Goal: Task Accomplishment & Management: Use online tool/utility

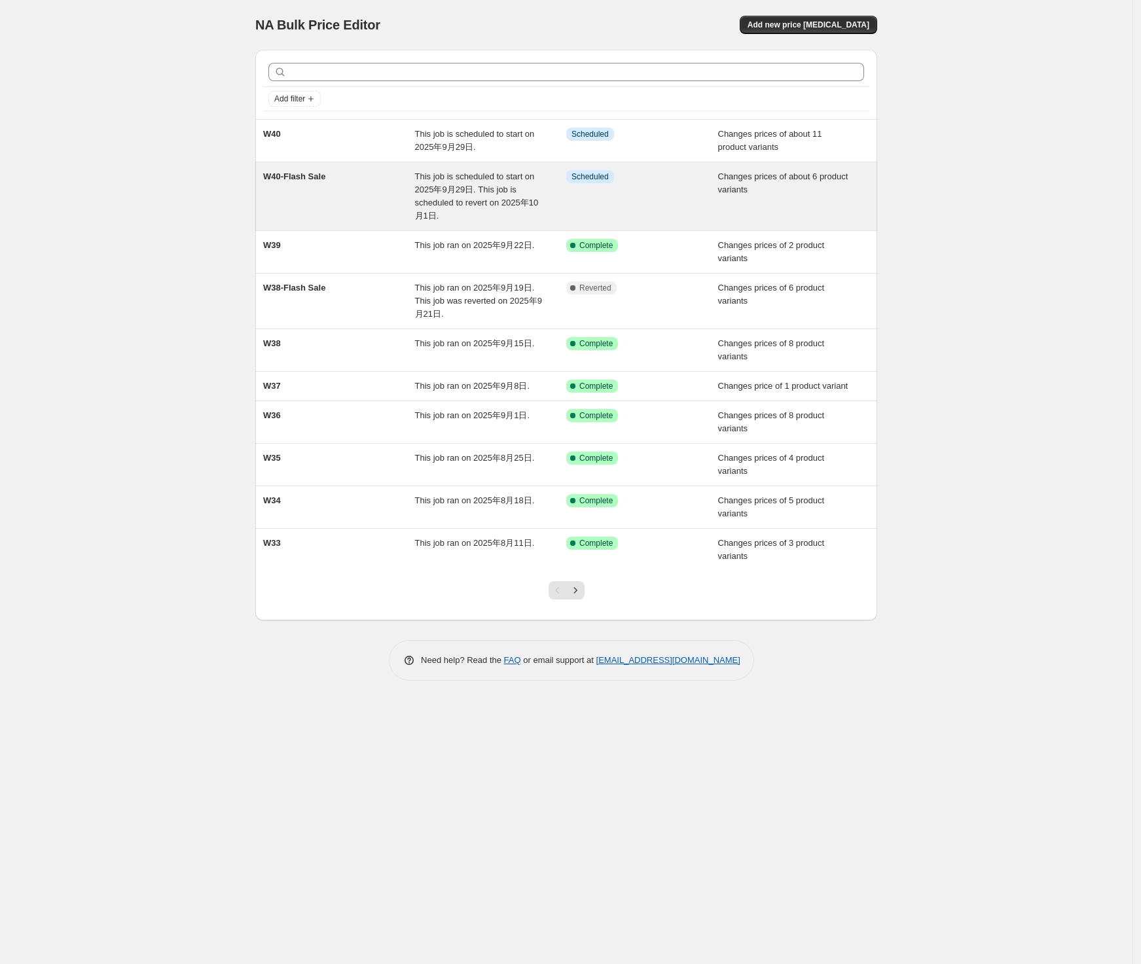
click at [387, 181] on div "W40-Flash Sale" at bounding box center [339, 196] width 152 height 52
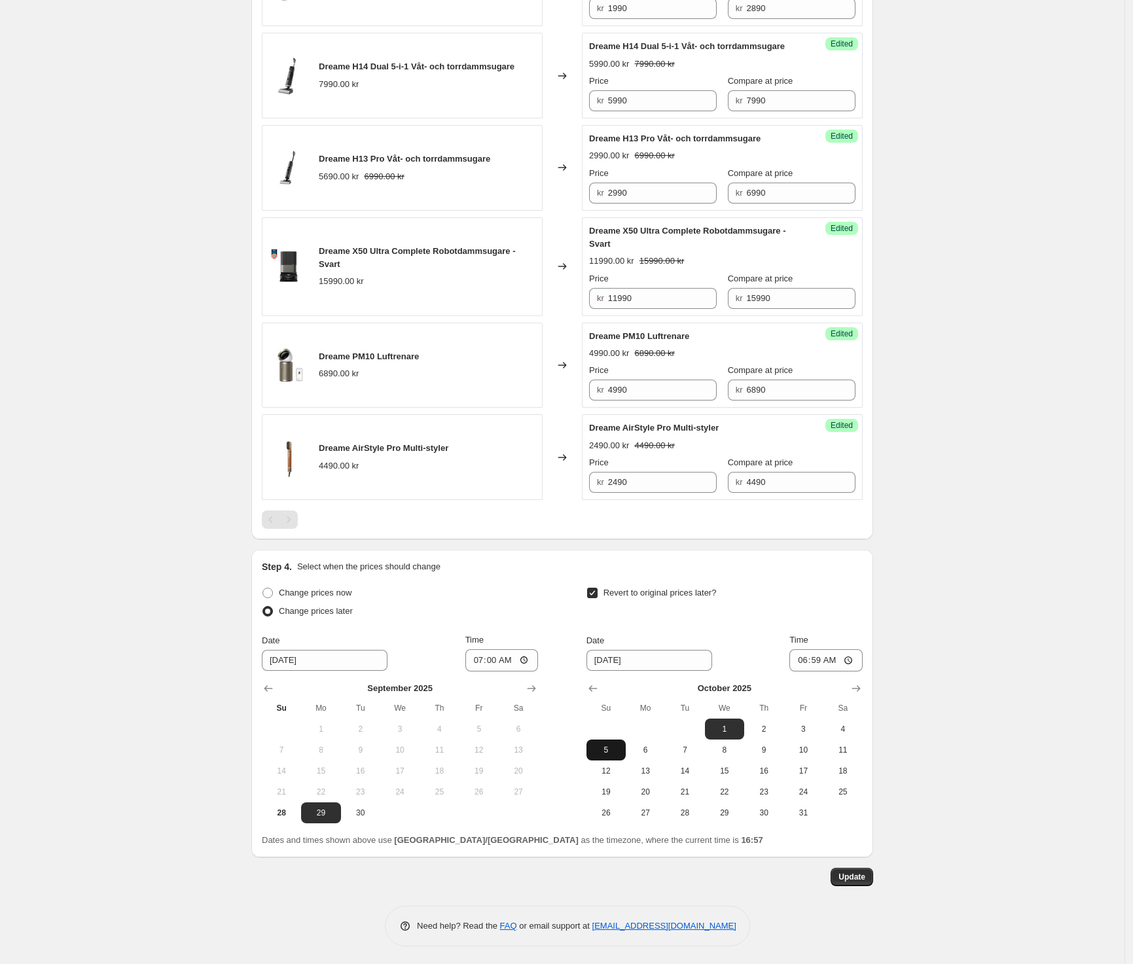
scroll to position [624, 0]
click at [980, 639] on div "W40-Flash Sale. This page is ready W40-Flash Sale Info Scheduled Copy to new jo…" at bounding box center [562, 171] width 1124 height 1586
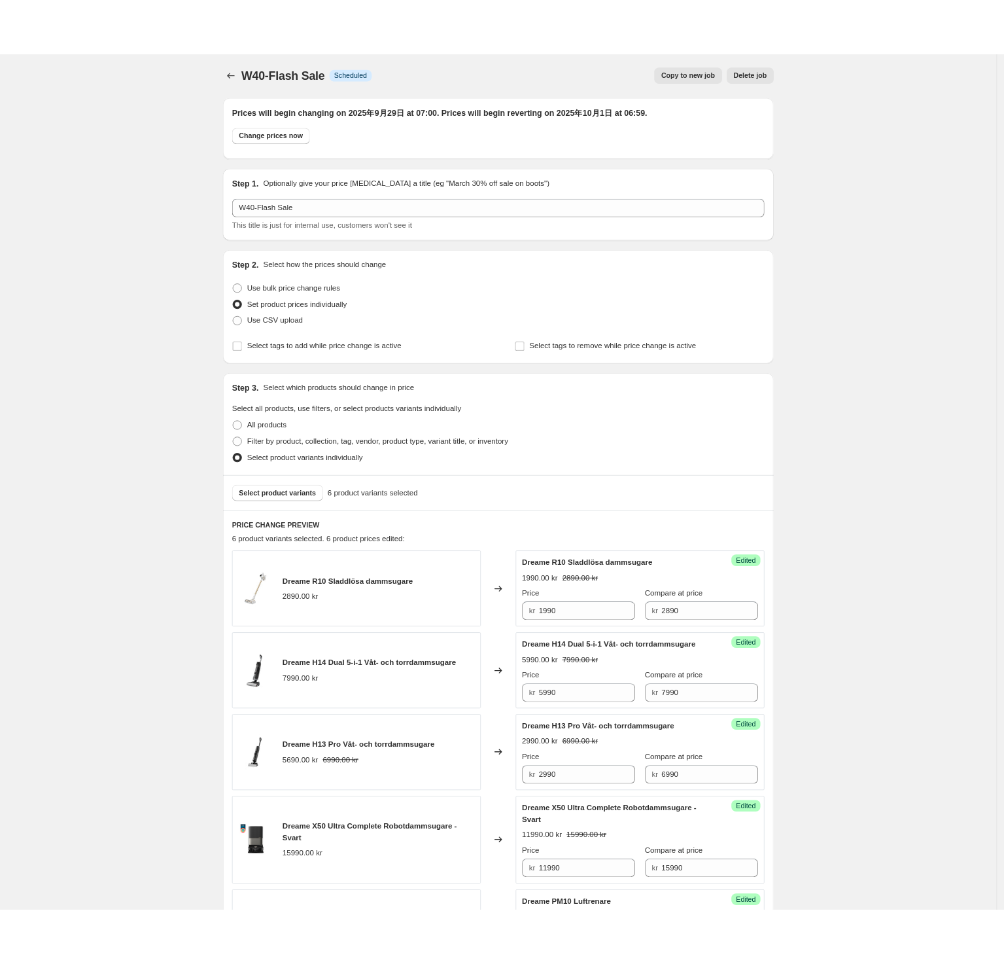
scroll to position [0, 0]
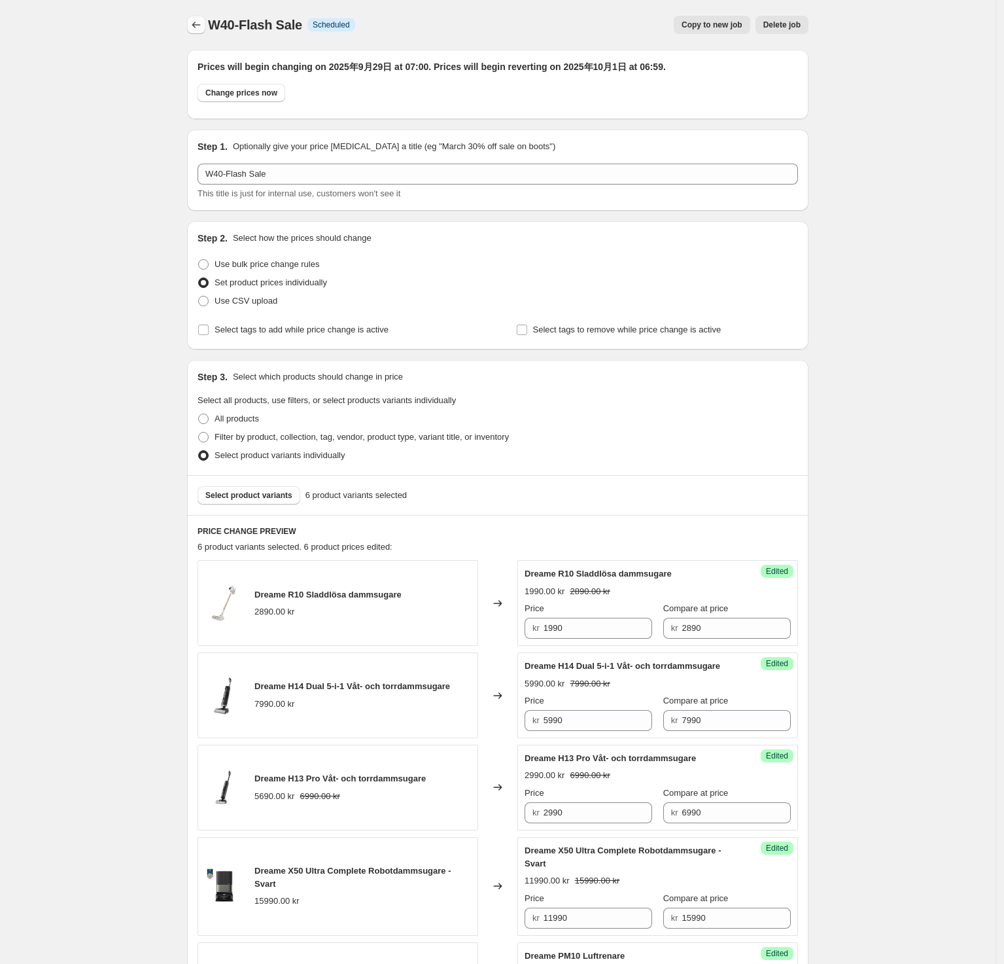
click at [198, 25] on icon "Price change jobs" at bounding box center [196, 24] width 13 height 13
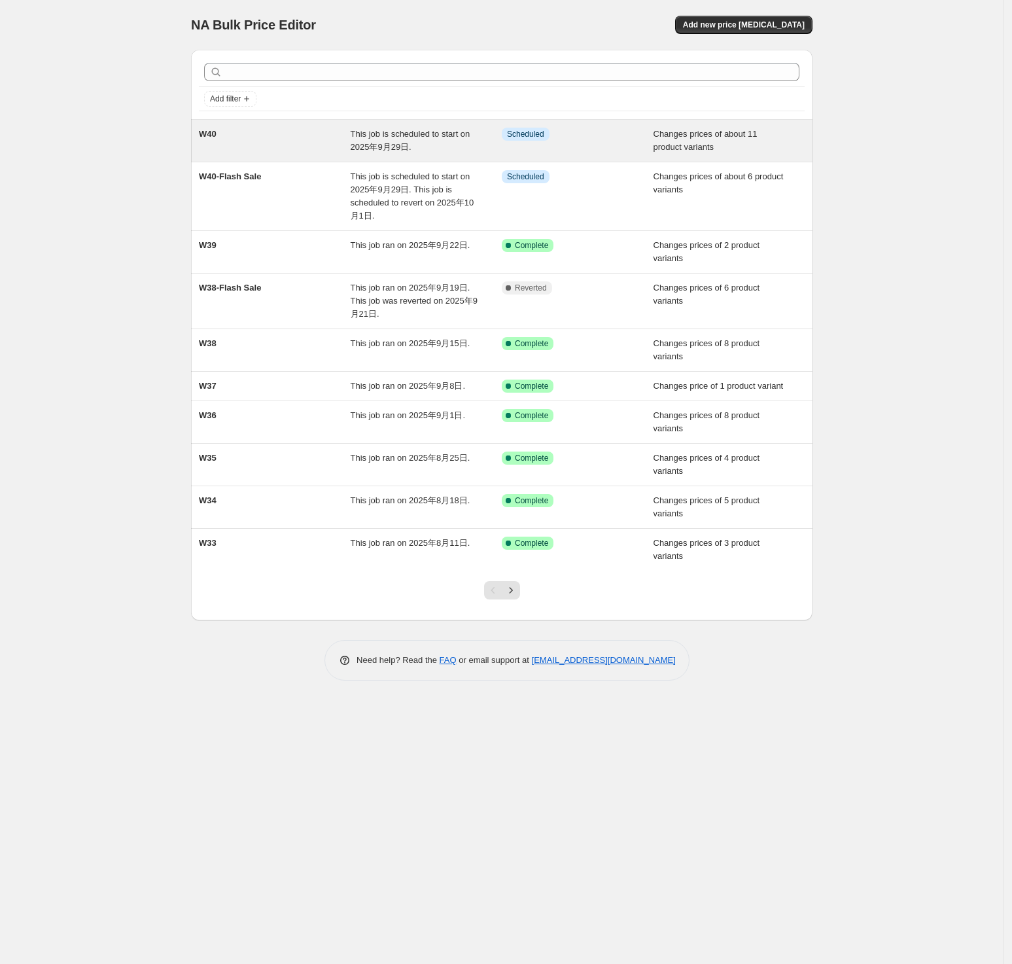
click at [275, 137] on div "W40" at bounding box center [275, 141] width 152 height 26
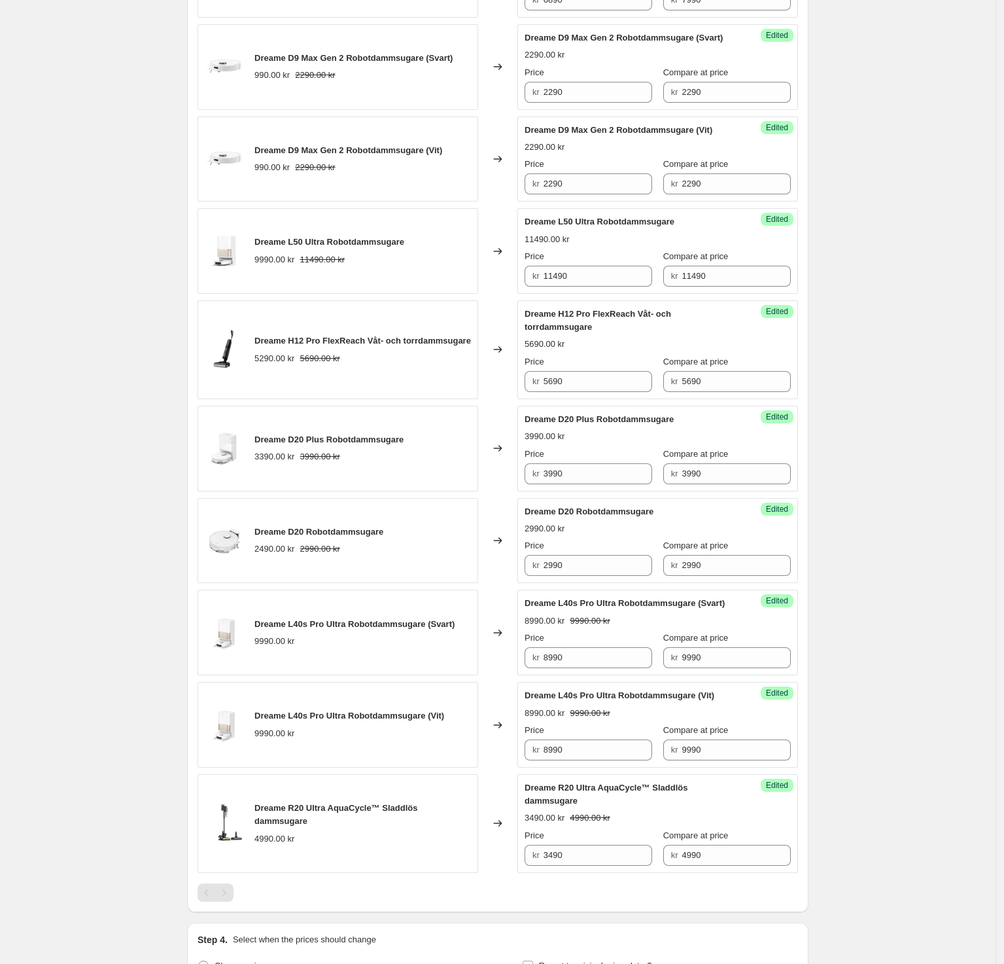
scroll to position [818, 0]
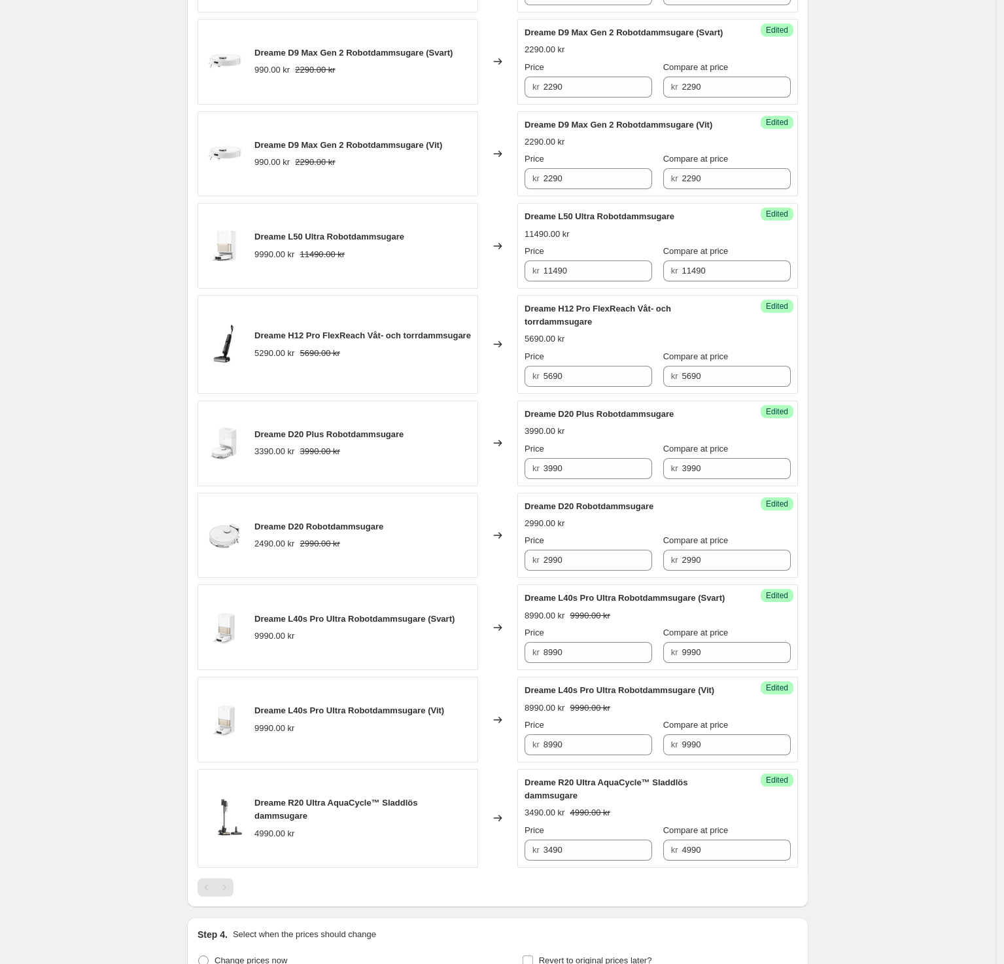
click at [108, 331] on div "W40. This page is ready W40 Info Scheduled Copy to new job Delete job More acti…" at bounding box center [498, 258] width 996 height 2152
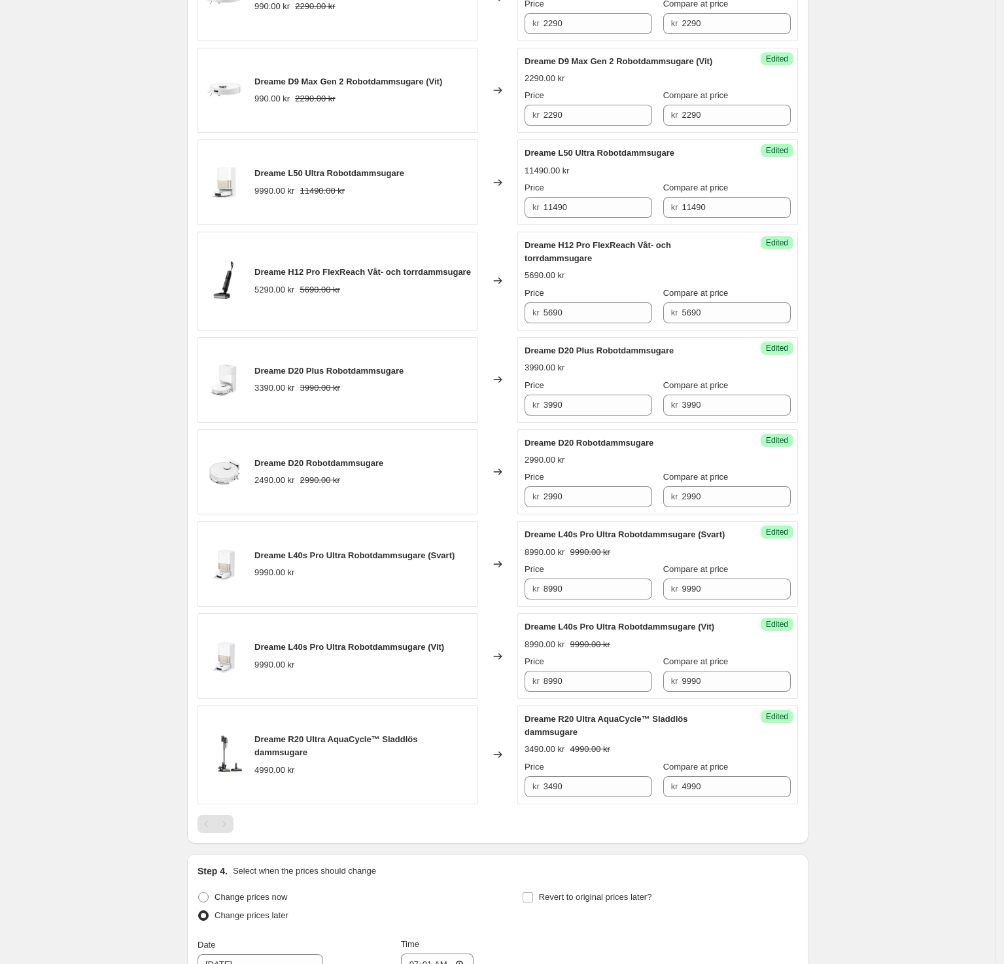
scroll to position [900, 0]
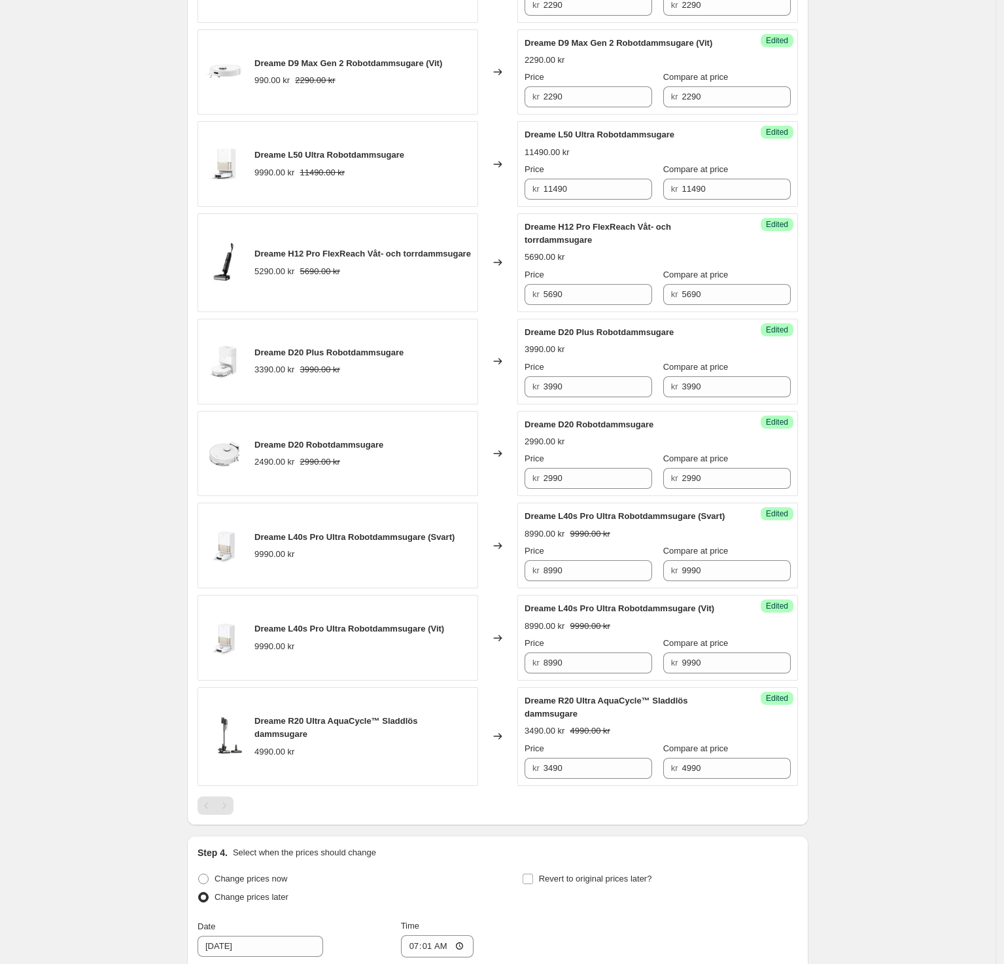
click at [86, 676] on div "W40. This page is ready W40 Info Scheduled Copy to new job Delete job More acti…" at bounding box center [498, 176] width 996 height 2152
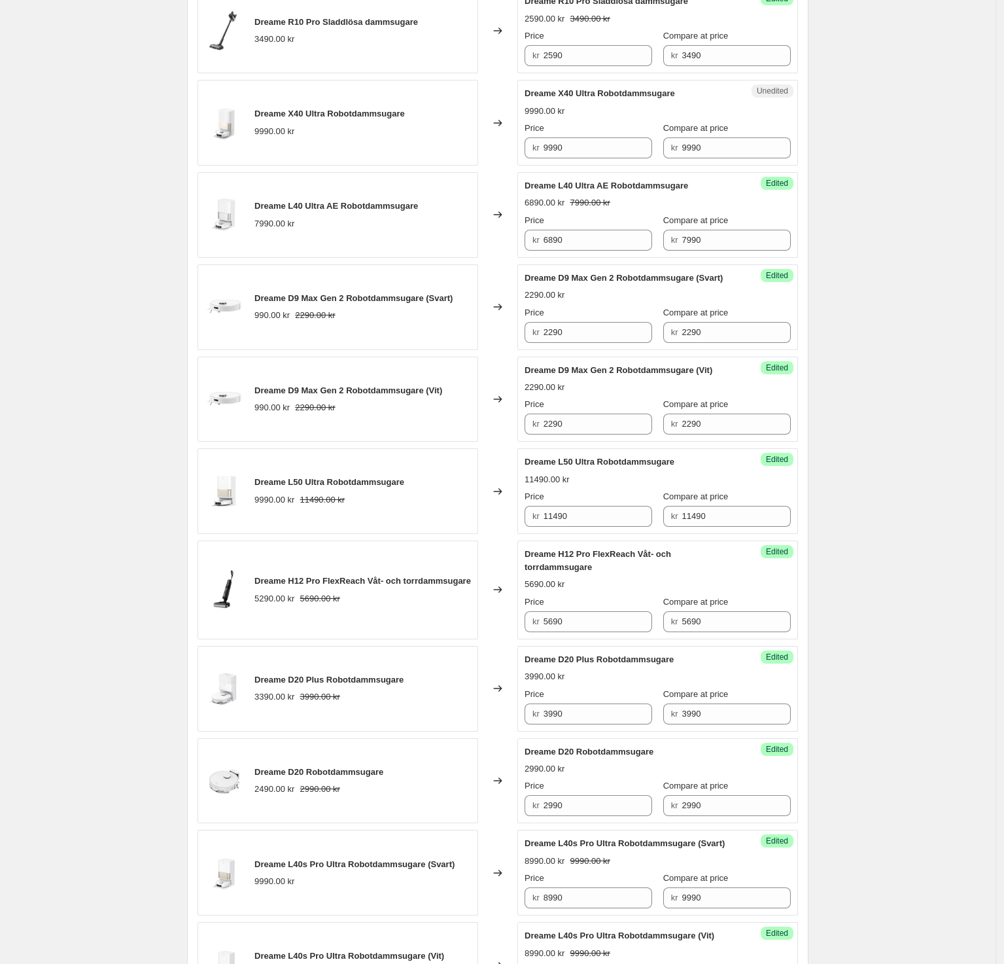
scroll to position [164, 0]
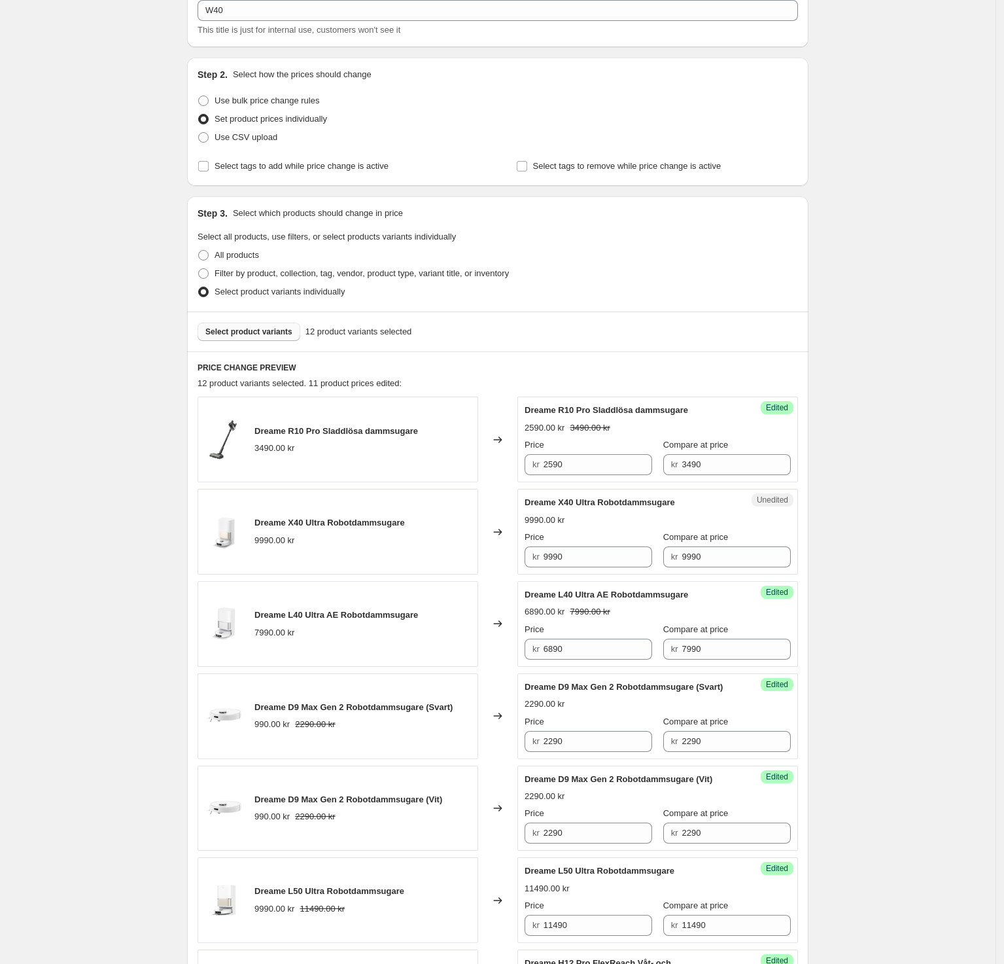
click at [246, 333] on span "Select product variants" at bounding box center [248, 332] width 87 height 10
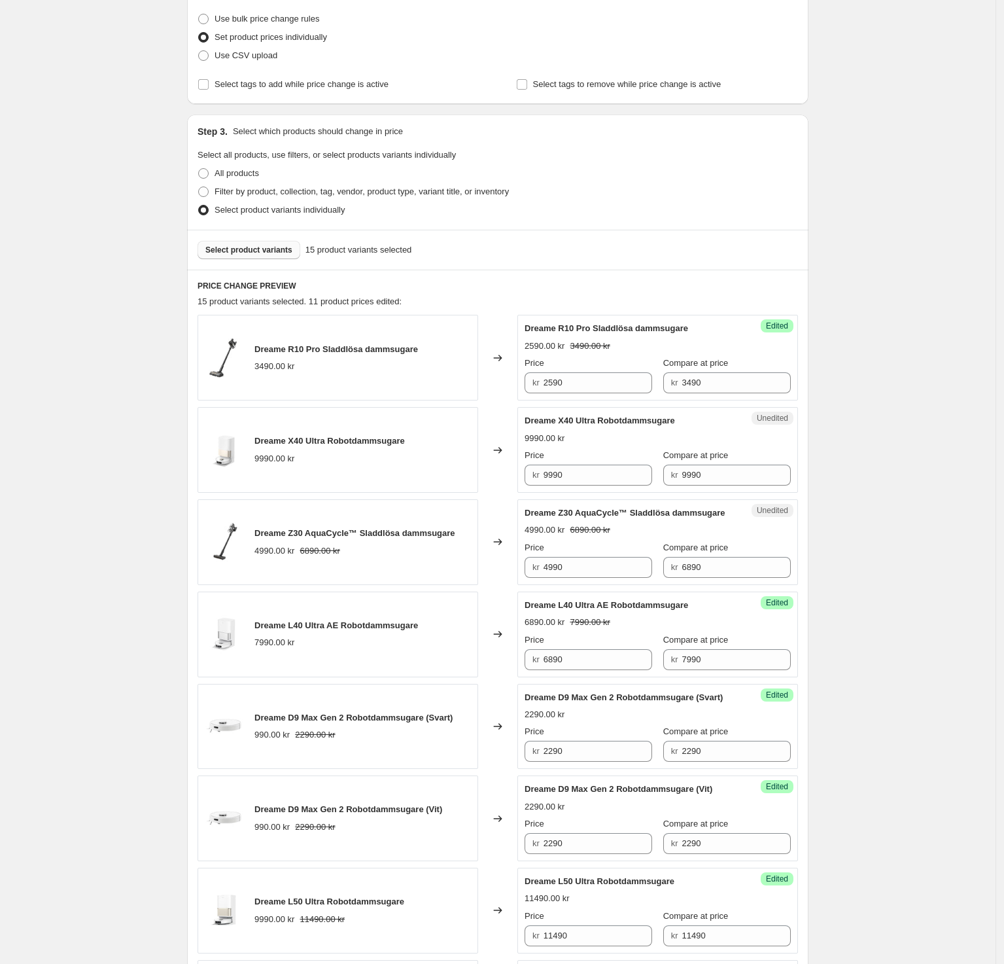
scroll to position [327, 0]
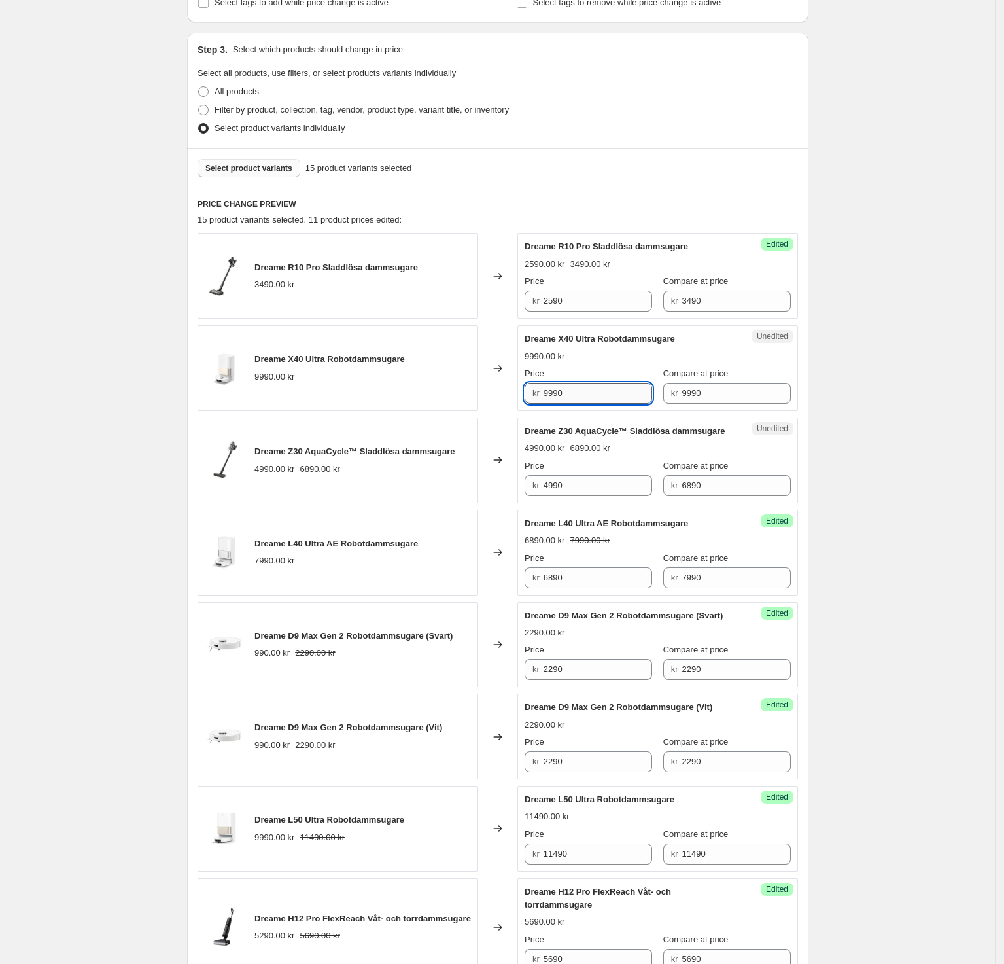
click at [584, 387] on input "9990" at bounding box center [598, 393] width 109 height 21
drag, startPoint x: 593, startPoint y: 392, endPoint x: 518, endPoint y: 386, distance: 74.8
click at [529, 386] on div "kr 9990" at bounding box center [589, 393] width 128 height 21
click at [709, 391] on input "9990" at bounding box center [736, 393] width 109 height 21
click at [626, 392] on input "9990" at bounding box center [598, 393] width 109 height 21
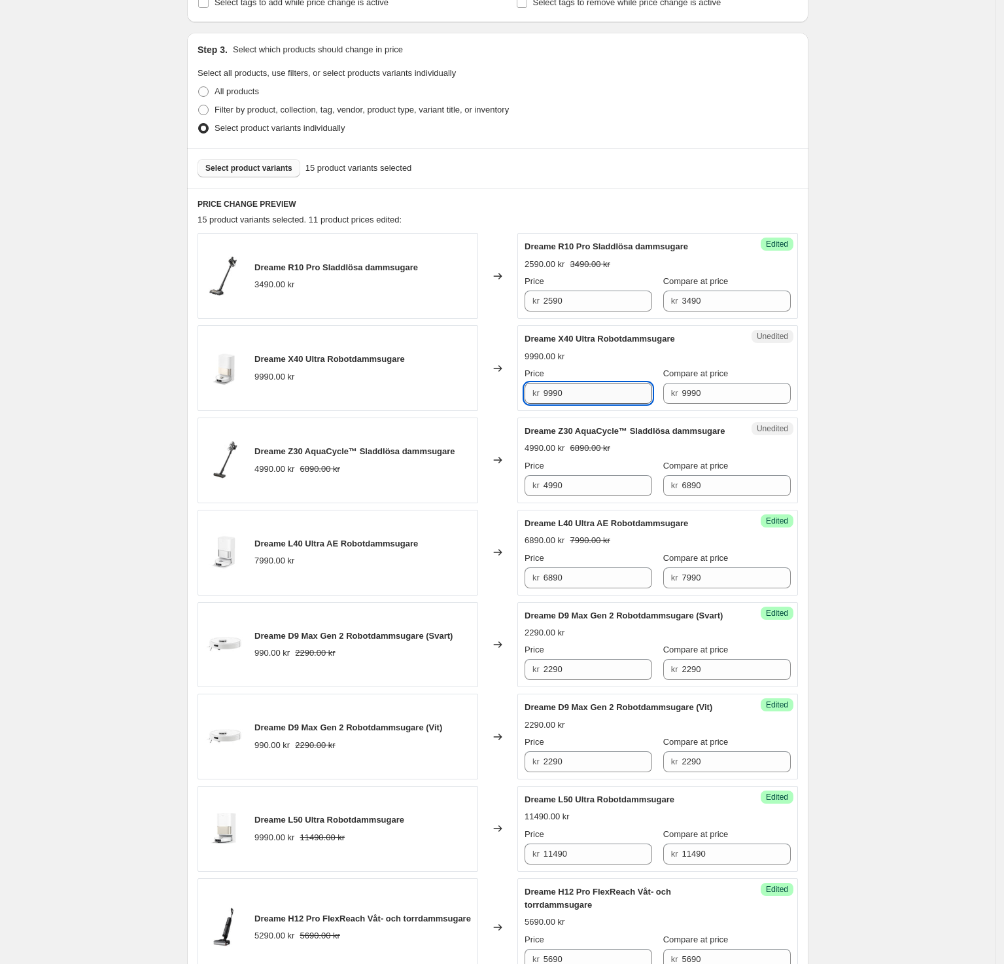
click at [583, 402] on input "9990" at bounding box center [598, 393] width 109 height 21
click at [597, 488] on input "4990" at bounding box center [598, 485] width 109 height 21
drag, startPoint x: 737, startPoint y: 484, endPoint x: 675, endPoint y: 472, distance: 64.0
click at [675, 472] on div "Compare at price kr 6890" at bounding box center [728, 477] width 128 height 37
click at [613, 482] on input "4990" at bounding box center [598, 485] width 109 height 21
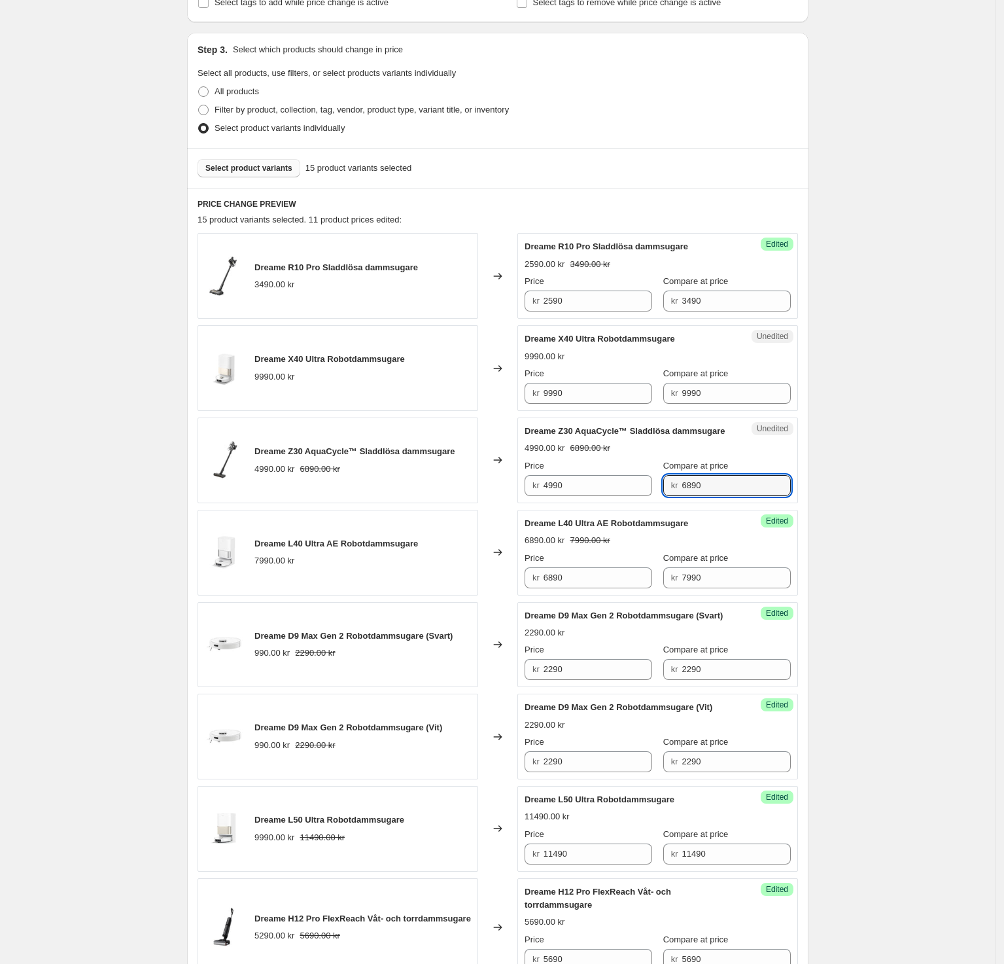
drag, startPoint x: 721, startPoint y: 493, endPoint x: 682, endPoint y: 482, distance: 40.6
click at [682, 482] on div "kr 6890" at bounding box center [728, 485] width 128 height 21
drag, startPoint x: 623, startPoint y: 493, endPoint x: 529, endPoint y: 489, distance: 94.3
click at [529, 489] on div "kr 4990" at bounding box center [589, 485] width 128 height 21
paste input "68"
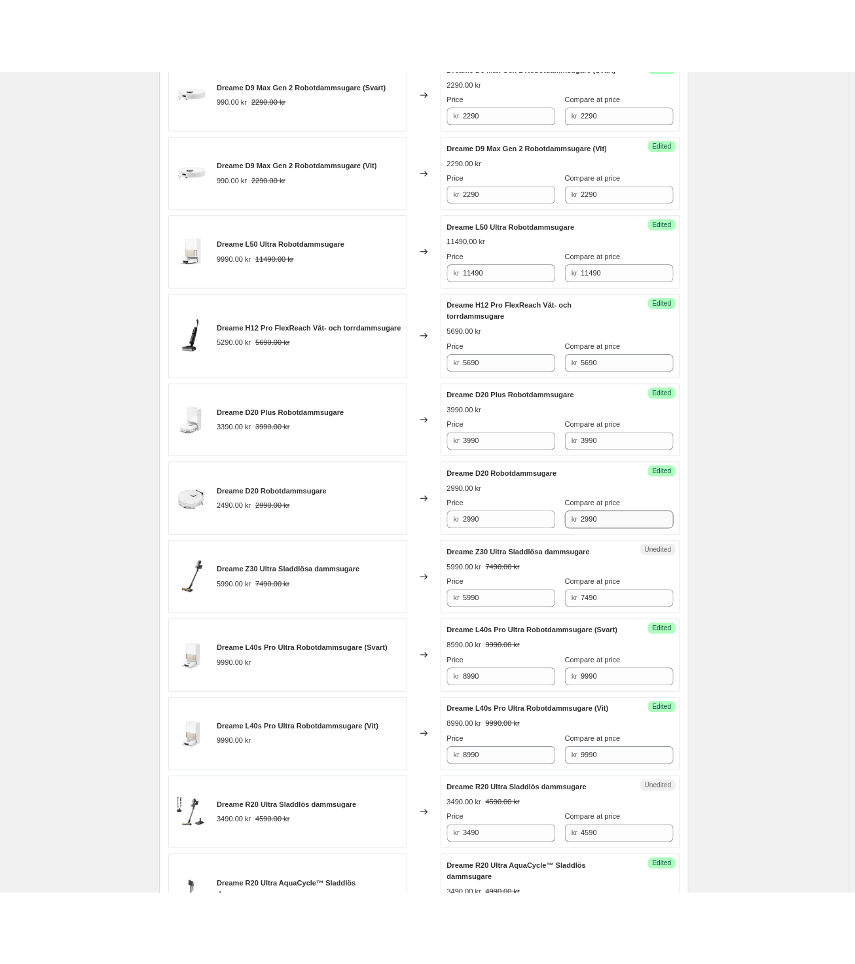
scroll to position [982, 0]
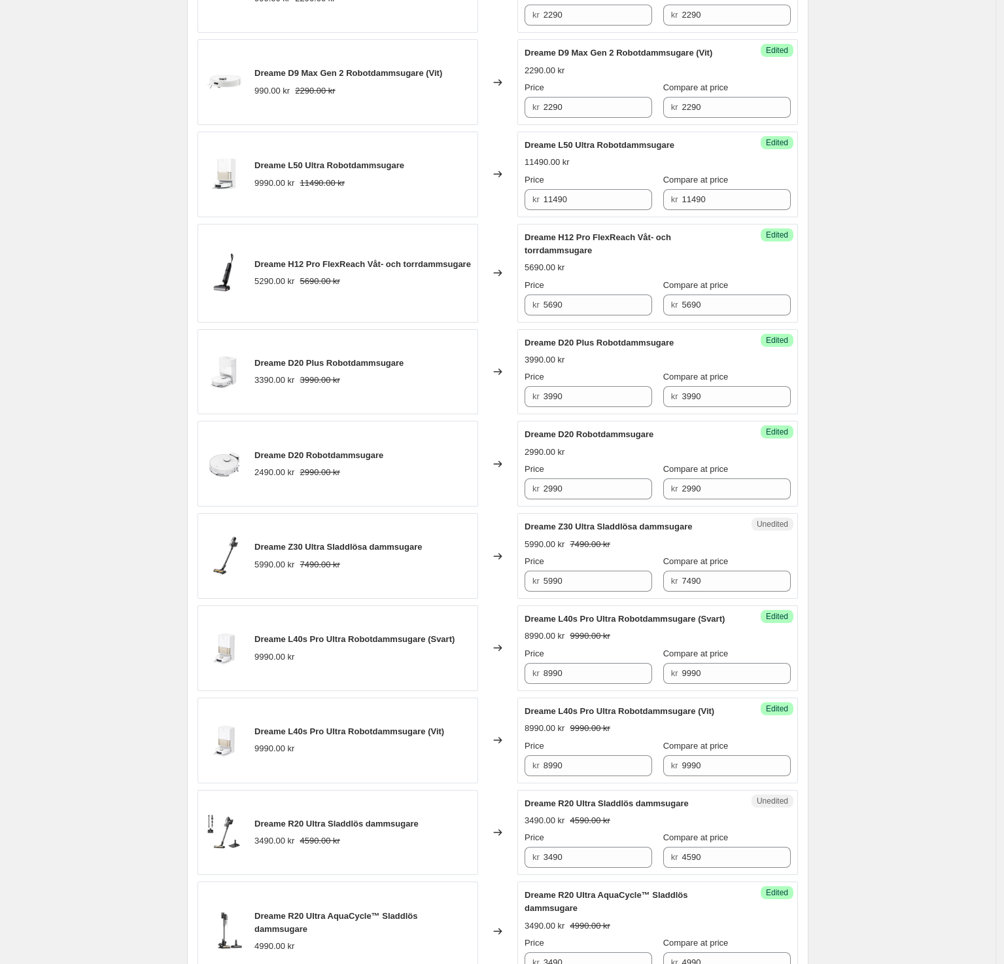
type input "6890"
drag, startPoint x: 738, startPoint y: 588, endPoint x: 681, endPoint y: 584, distance: 57.1
click at [681, 584] on div "kr 7490" at bounding box center [728, 581] width 128 height 21
drag, startPoint x: 607, startPoint y: 588, endPoint x: 509, endPoint y: 588, distance: 97.5
click at [509, 588] on div "Dreame Z30 Ultra Sladdlösa dammsugare 5990.00 kr 7490.00 kr Changed to Unedited…" at bounding box center [498, 556] width 601 height 86
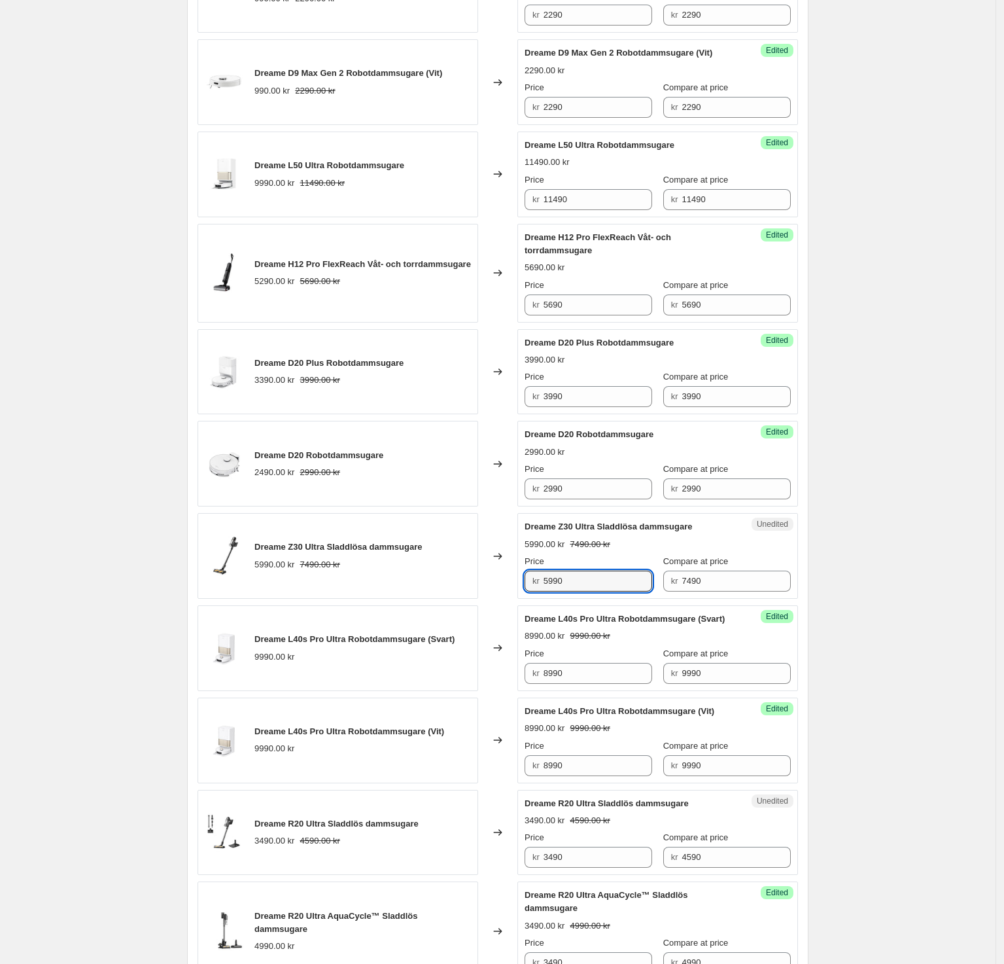
paste input "74"
type input "7490"
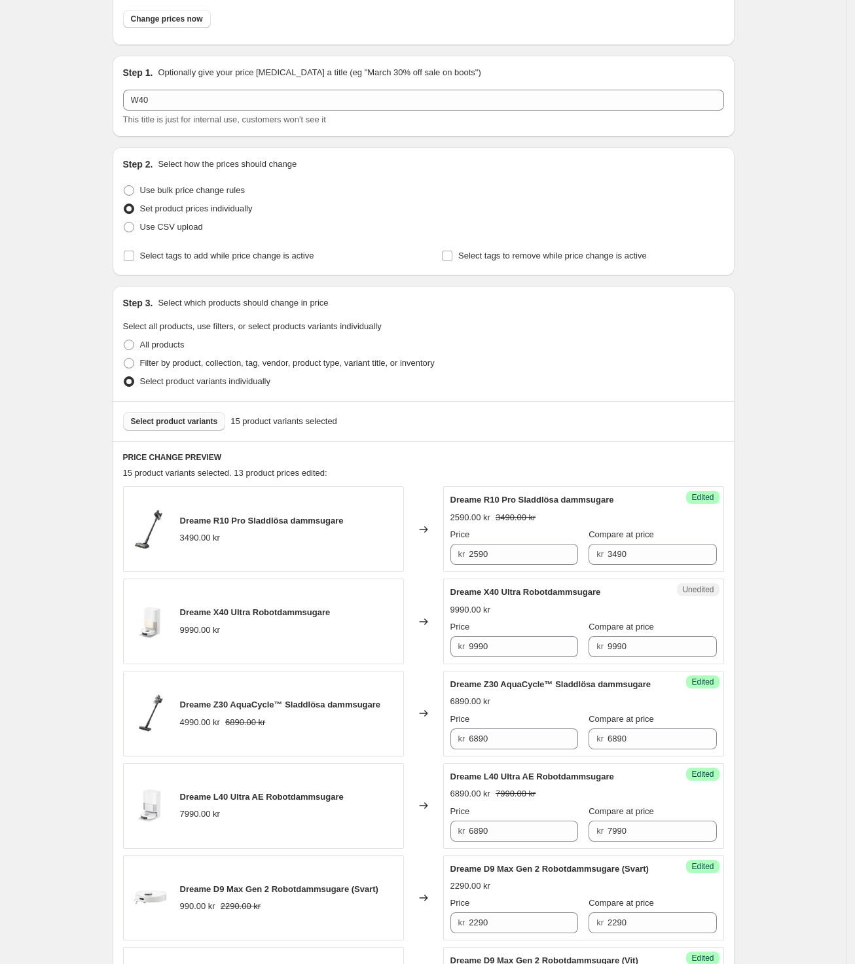
scroll to position [0, 0]
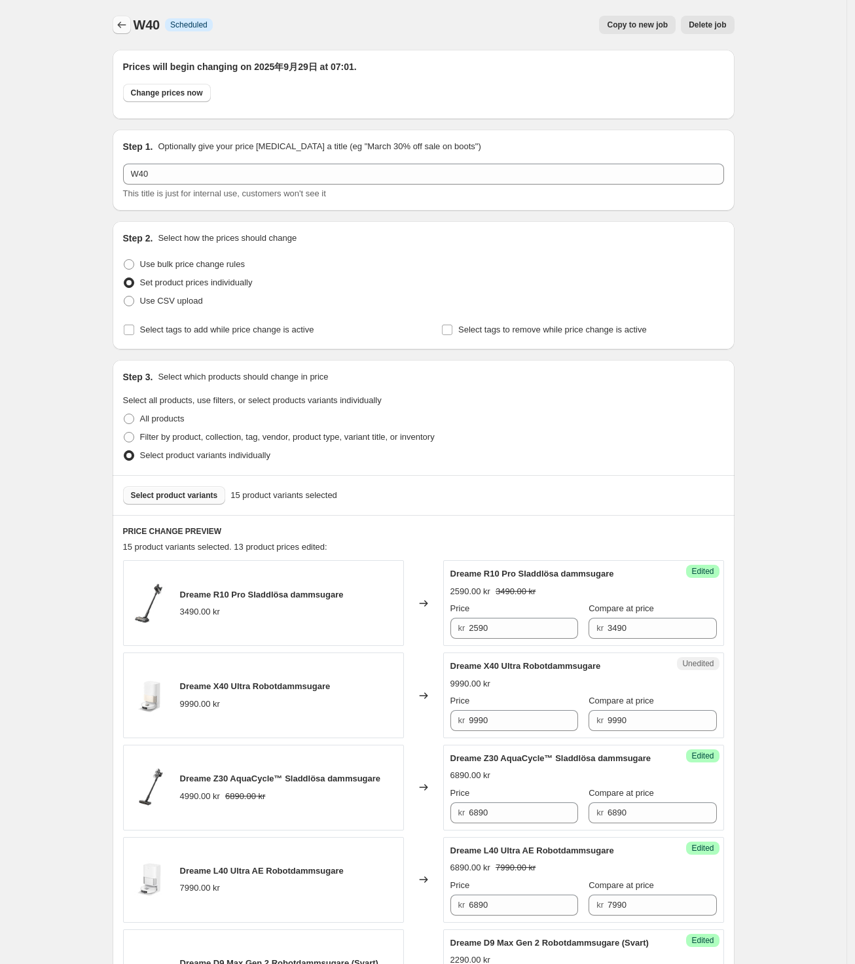
click at [120, 22] on icon "Price change jobs" at bounding box center [121, 24] width 13 height 13
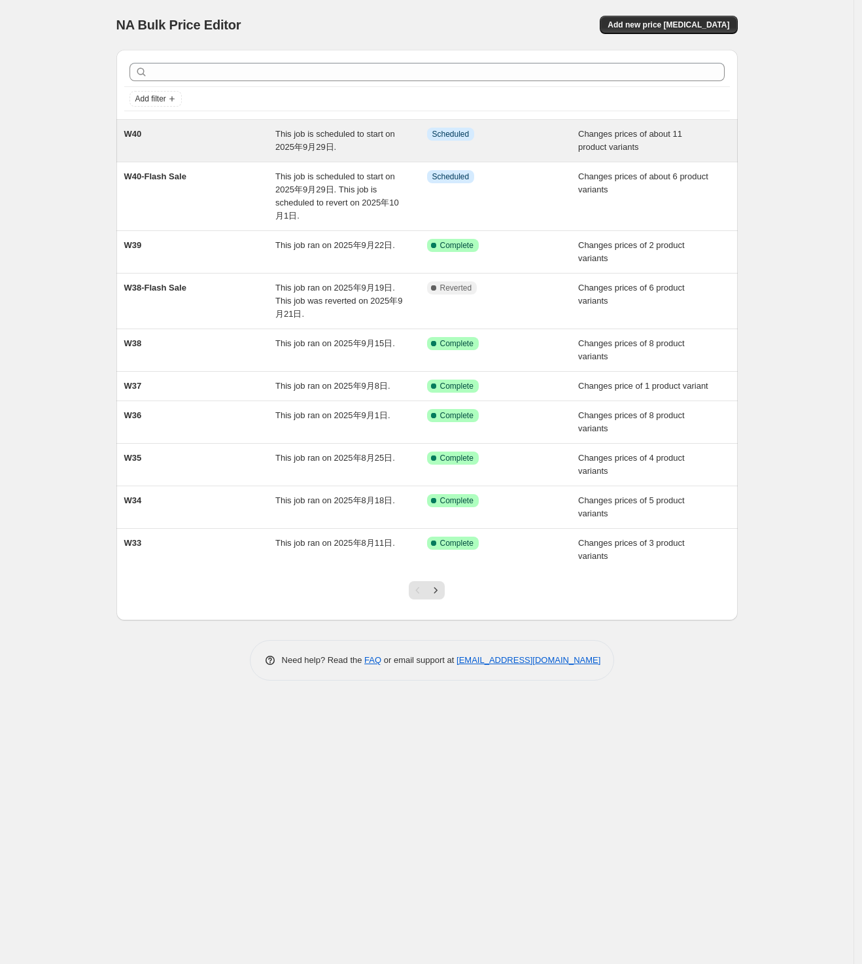
click at [243, 144] on div "W40" at bounding box center [200, 141] width 152 height 26
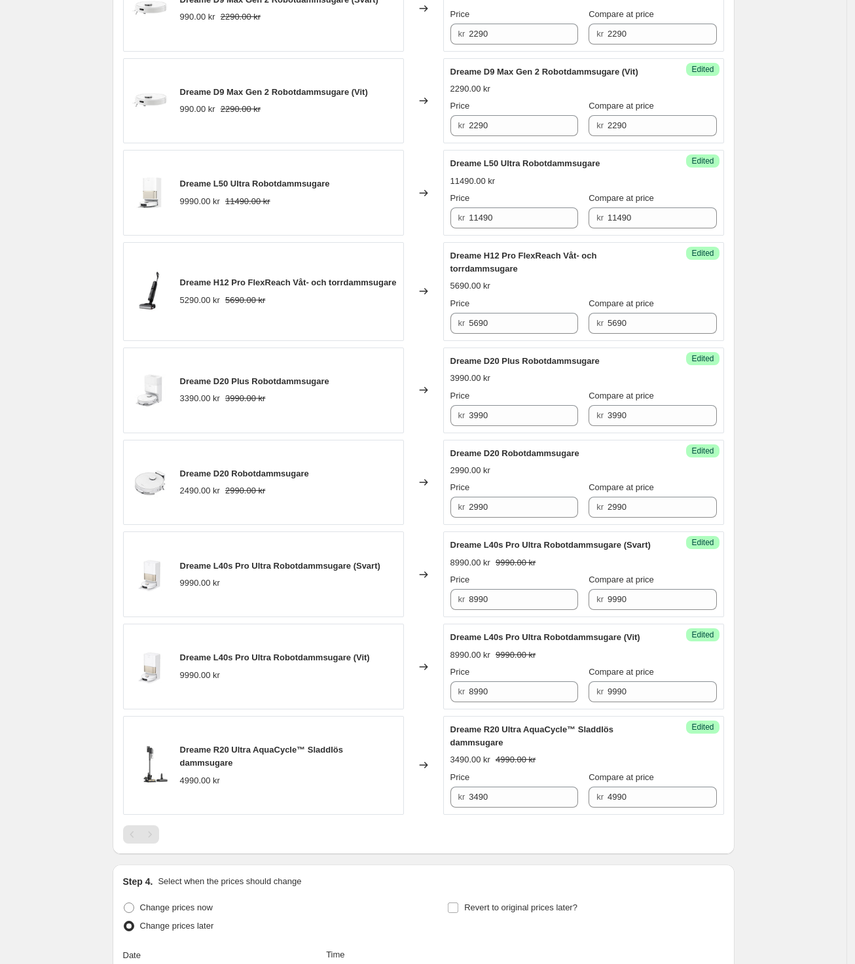
scroll to position [900, 0]
